Goal: Information Seeking & Learning: Find specific fact

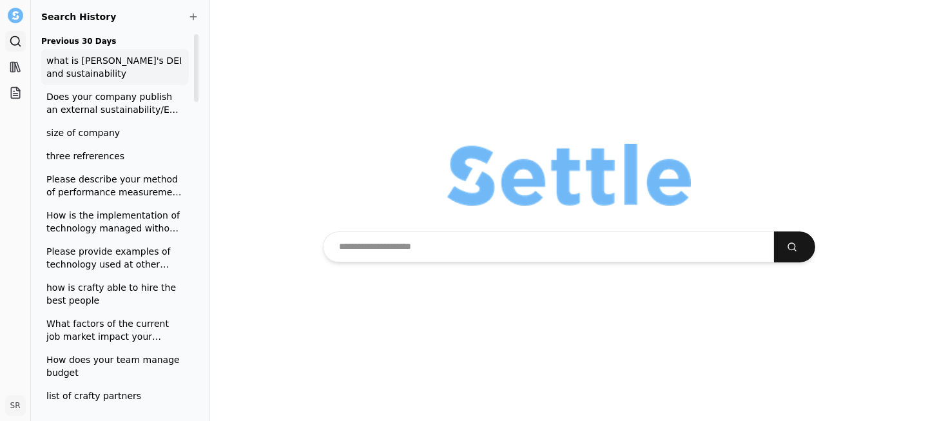
click at [124, 81] on div "what is [PERSON_NAME]'s DEI and sustainability" at bounding box center [115, 67] width 148 height 36
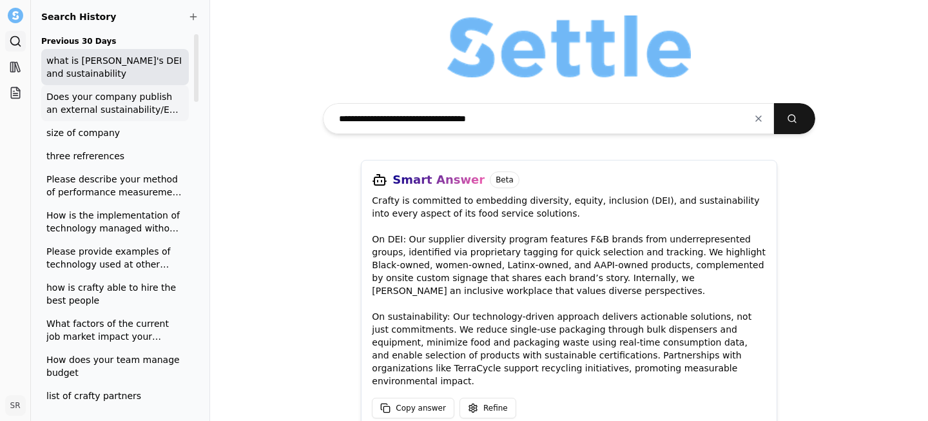
click at [122, 101] on span "Does your company publish an external sustainability/ESG report? If yes, please…" at bounding box center [114, 103] width 137 height 26
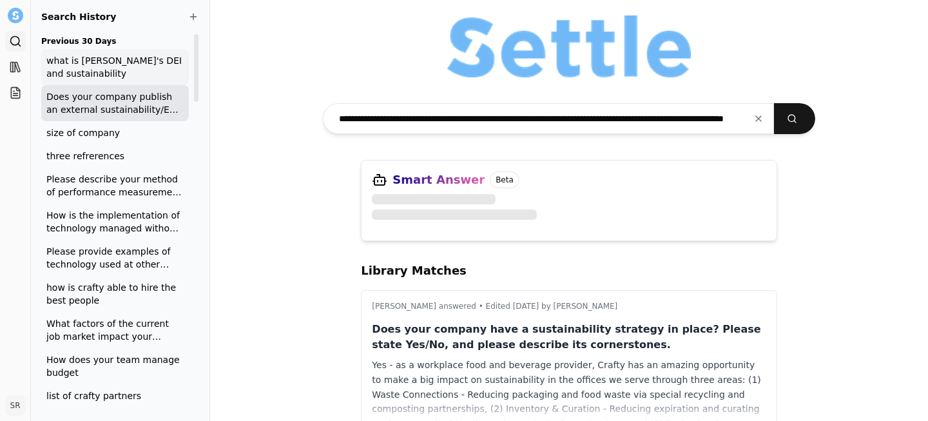
click at [123, 73] on span "what is [PERSON_NAME]'s DEI and sustainability" at bounding box center [114, 67] width 137 height 26
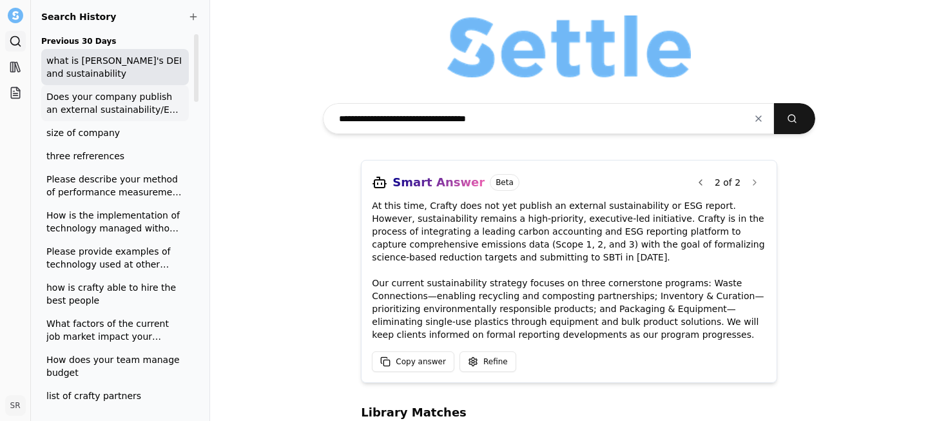
click at [110, 99] on span "Does your company publish an external sustainability/ESG report? If yes, please…" at bounding box center [114, 103] width 137 height 26
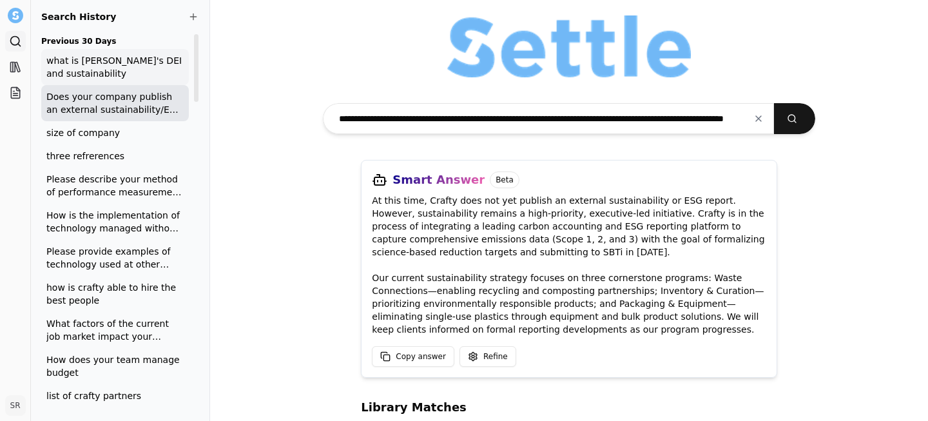
click at [102, 66] on span "what is [PERSON_NAME]'s DEI and sustainability" at bounding box center [114, 67] width 137 height 26
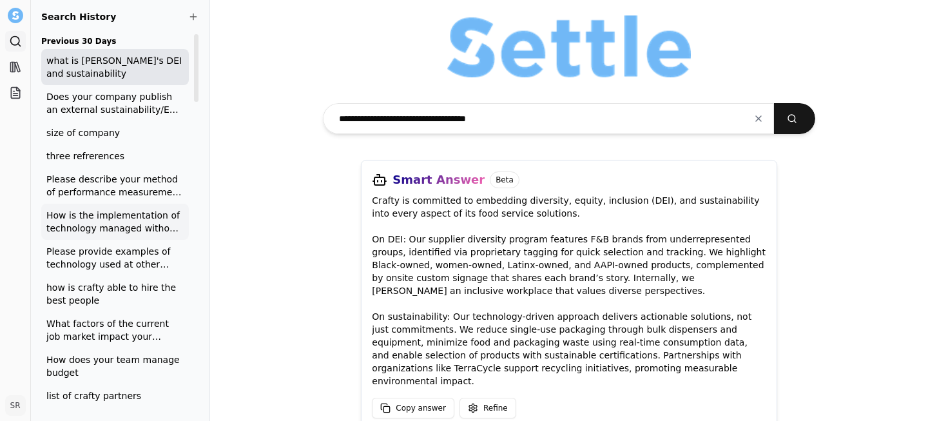
click at [86, 215] on span "How is the implementation of technology managed without service interruption?" at bounding box center [114, 222] width 137 height 26
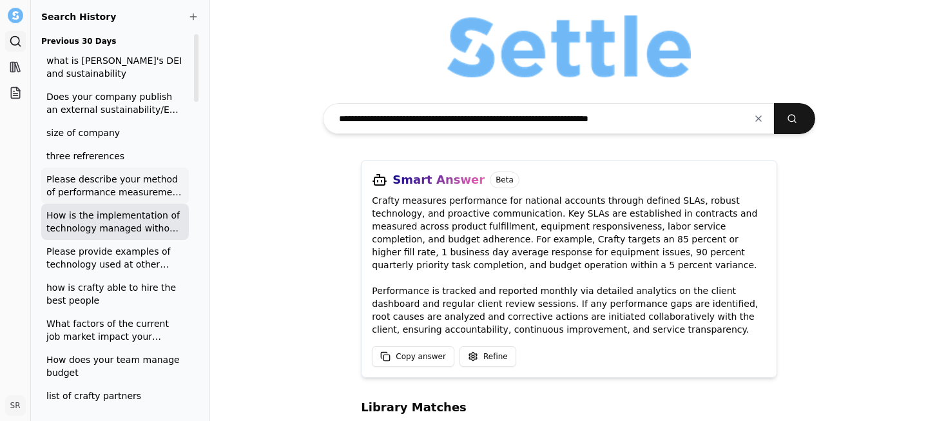
click at [81, 182] on span "Please describe your method of performance measurement at your national account…" at bounding box center [114, 186] width 137 height 26
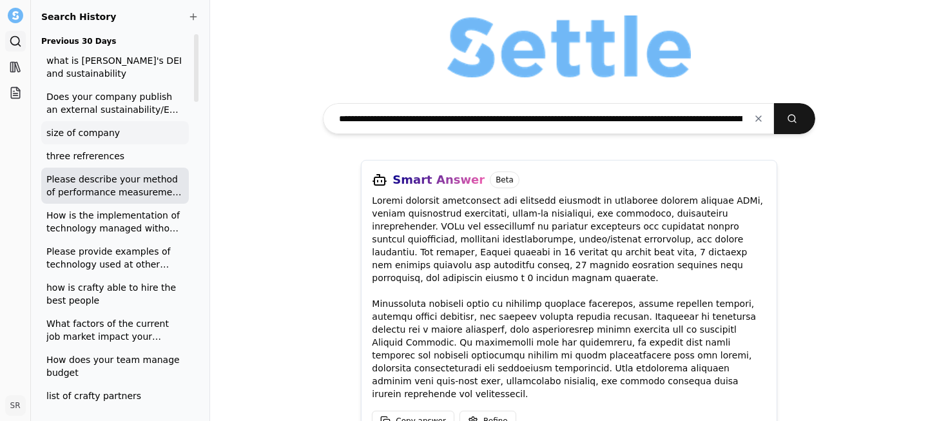
click at [85, 143] on div "size of company" at bounding box center [115, 132] width 148 height 23
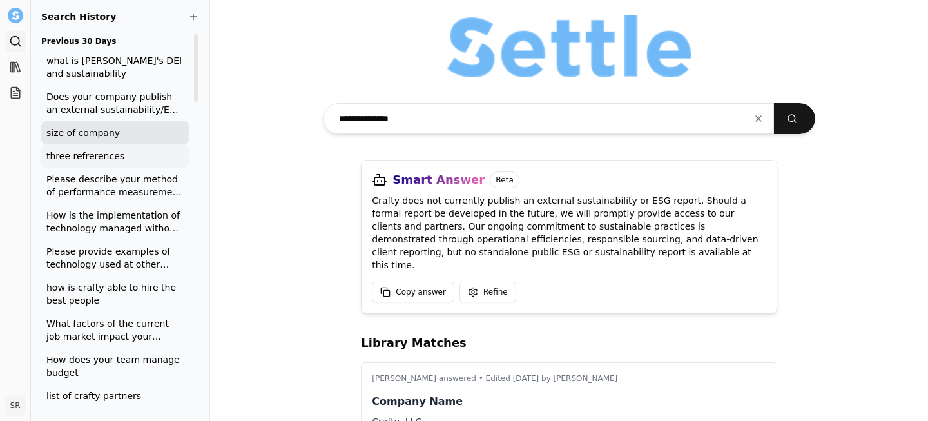
click at [85, 157] on span "three refrerences" at bounding box center [114, 156] width 137 height 13
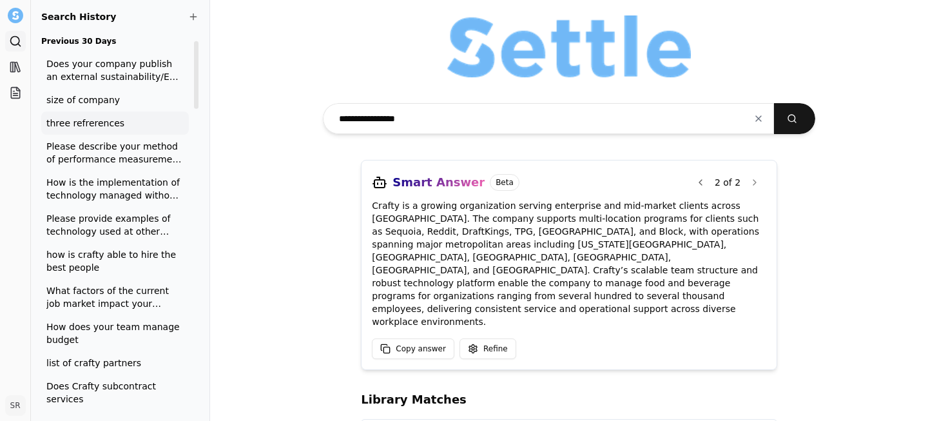
scroll to position [40, 0]
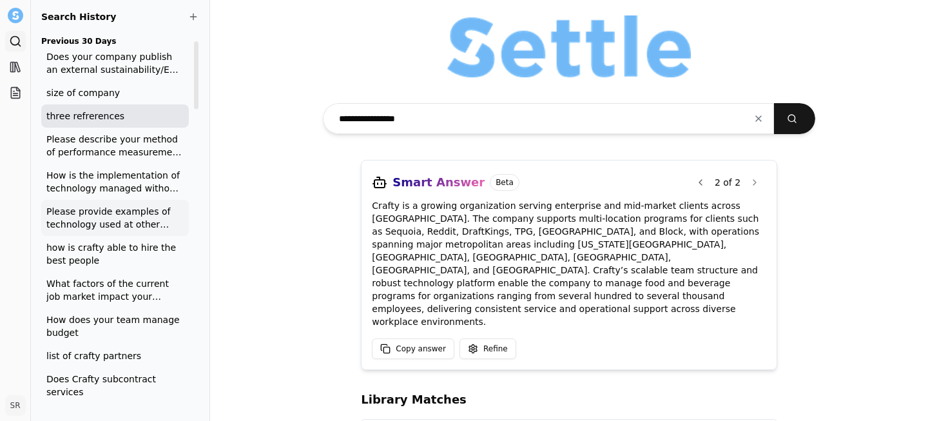
click at [83, 220] on span "Please provide examples of technology used at other accounts and the benefits r…" at bounding box center [114, 218] width 137 height 26
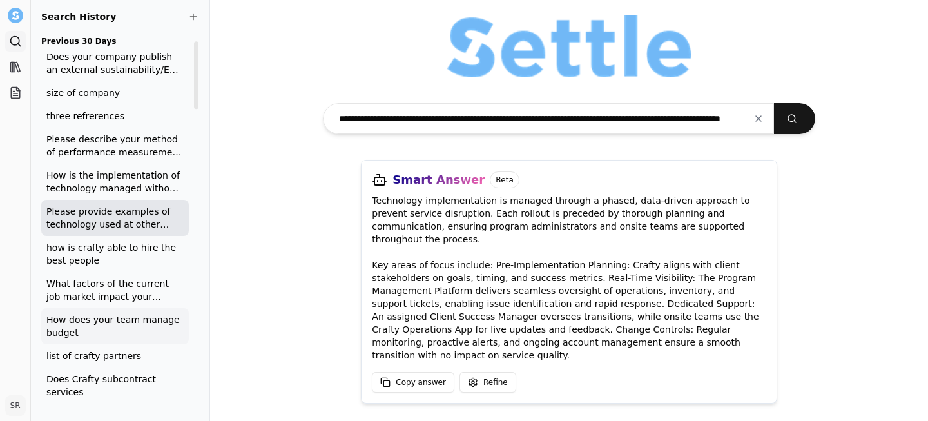
click at [77, 337] on span "How does your team manage budget" at bounding box center [114, 326] width 137 height 26
type input "**********"
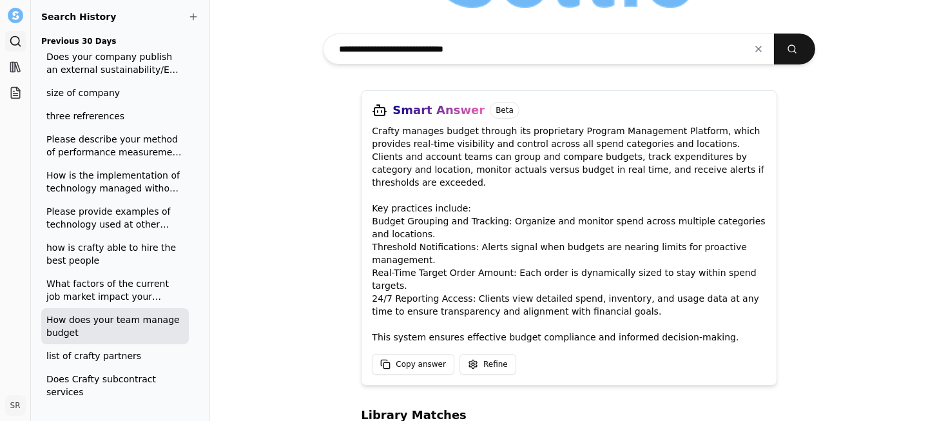
scroll to position [64, 0]
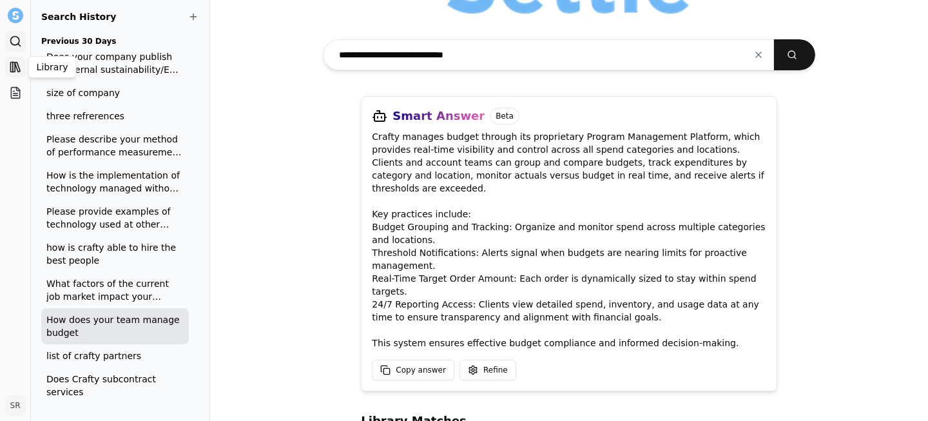
click at [11, 60] on link "Library" at bounding box center [15, 67] width 21 height 21
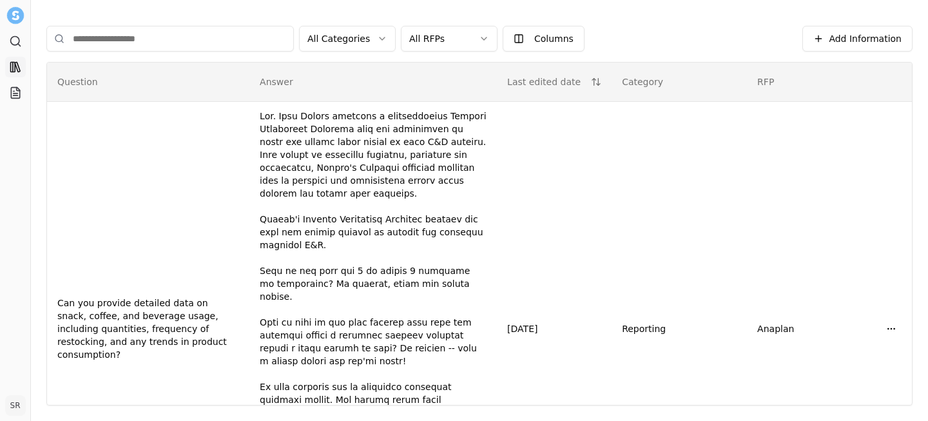
click at [15, 12] on img at bounding box center [14, 15] width 17 height 17
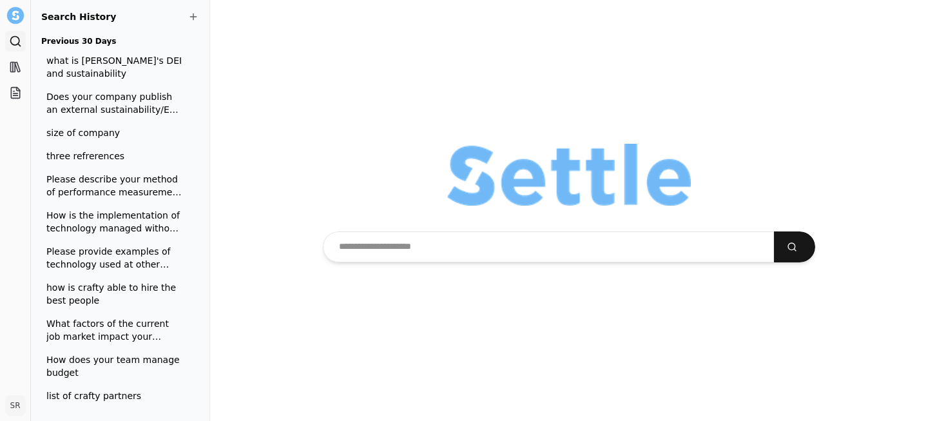
type input "**********"
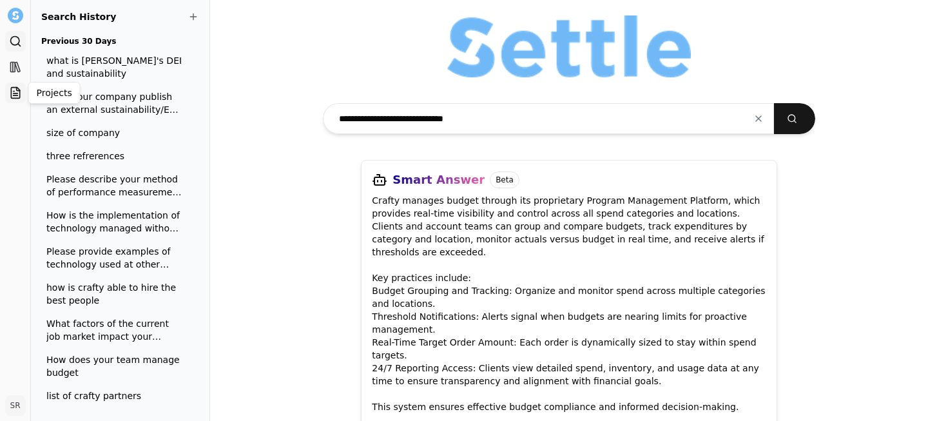
click at [13, 92] on icon at bounding box center [15, 92] width 13 height 13
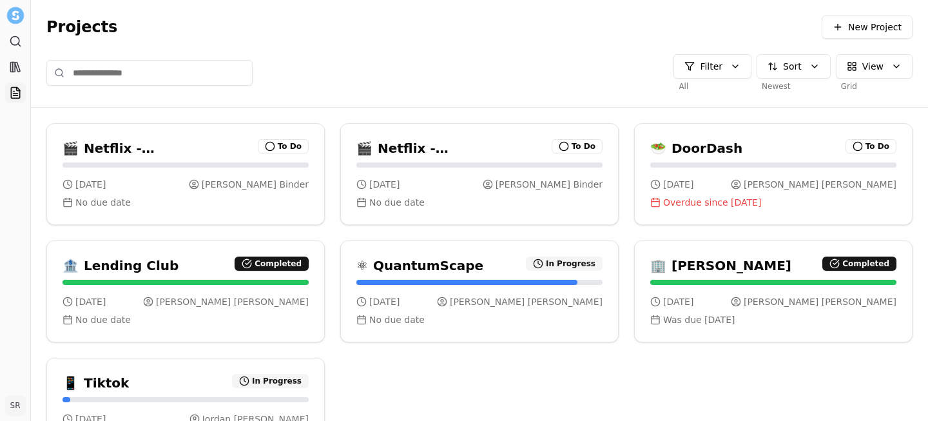
click at [17, 10] on img at bounding box center [14, 15] width 17 height 17
